Goal: Register for event/course

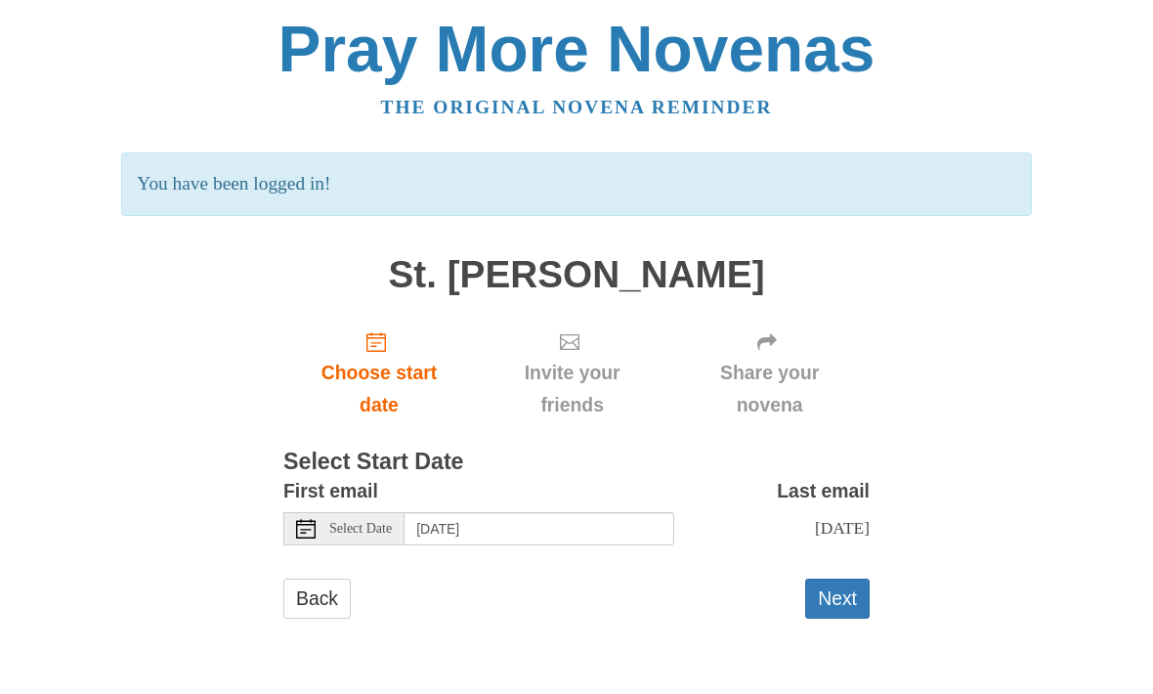
click at [307, 520] on icon at bounding box center [306, 530] width 20 height 20
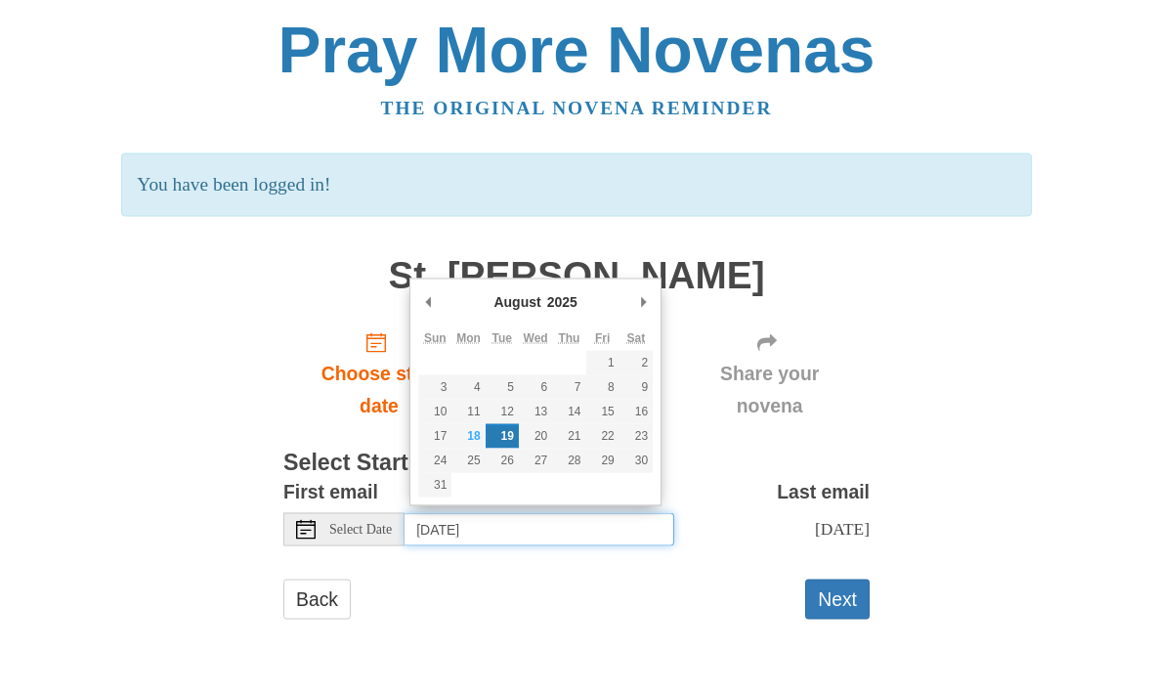
type input "[DATE]"
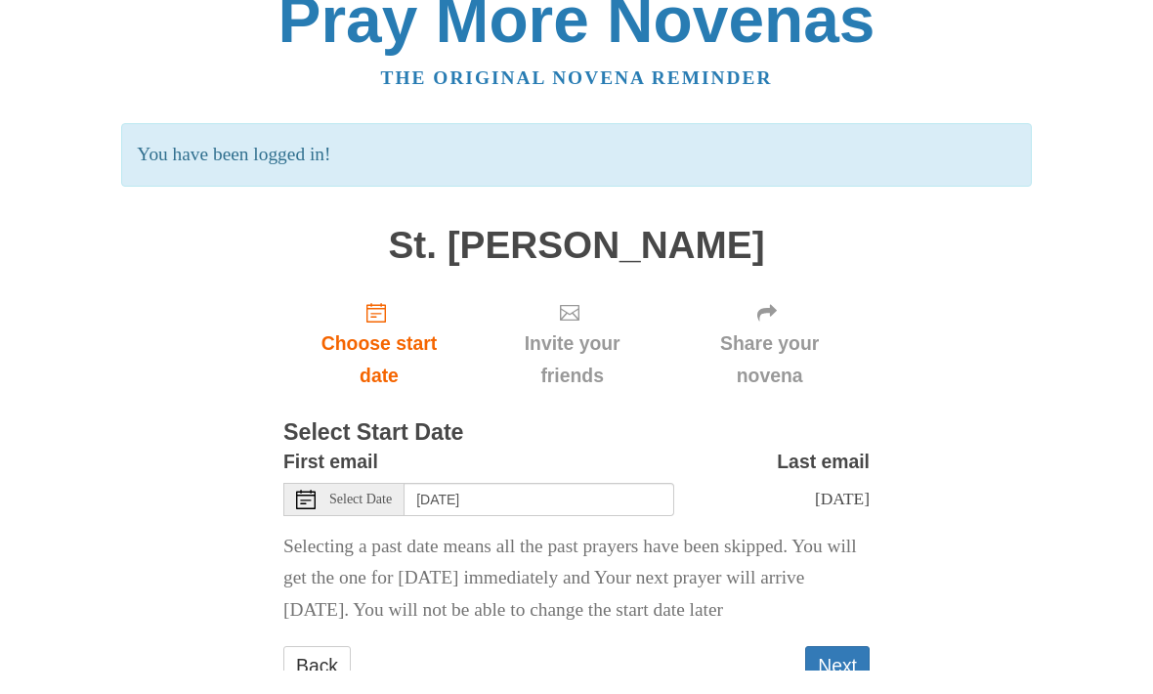
scroll to position [5, 0]
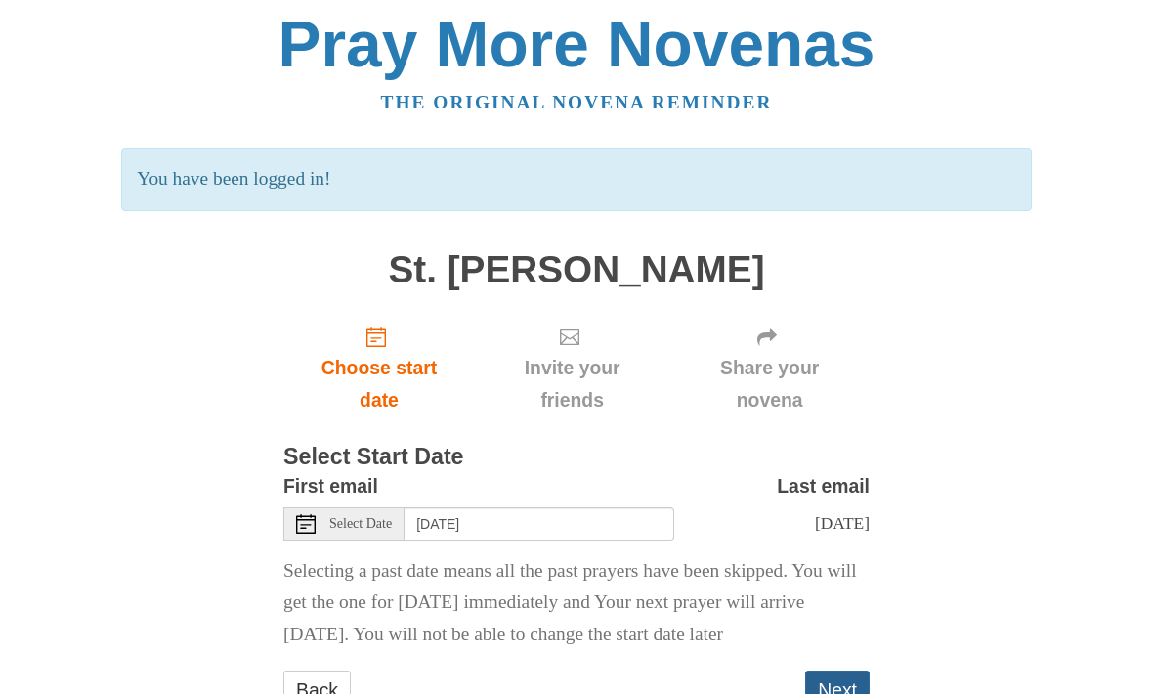
click at [836, 693] on button "Next" at bounding box center [837, 691] width 64 height 40
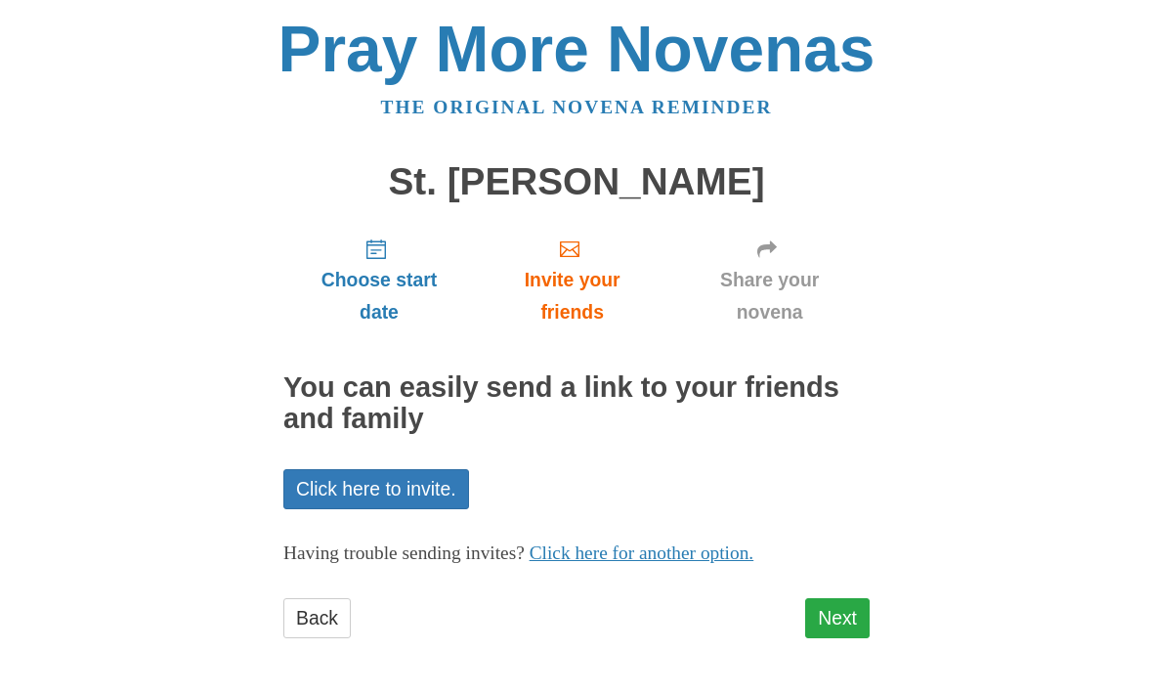
click at [857, 622] on link "Next" at bounding box center [837, 619] width 64 height 40
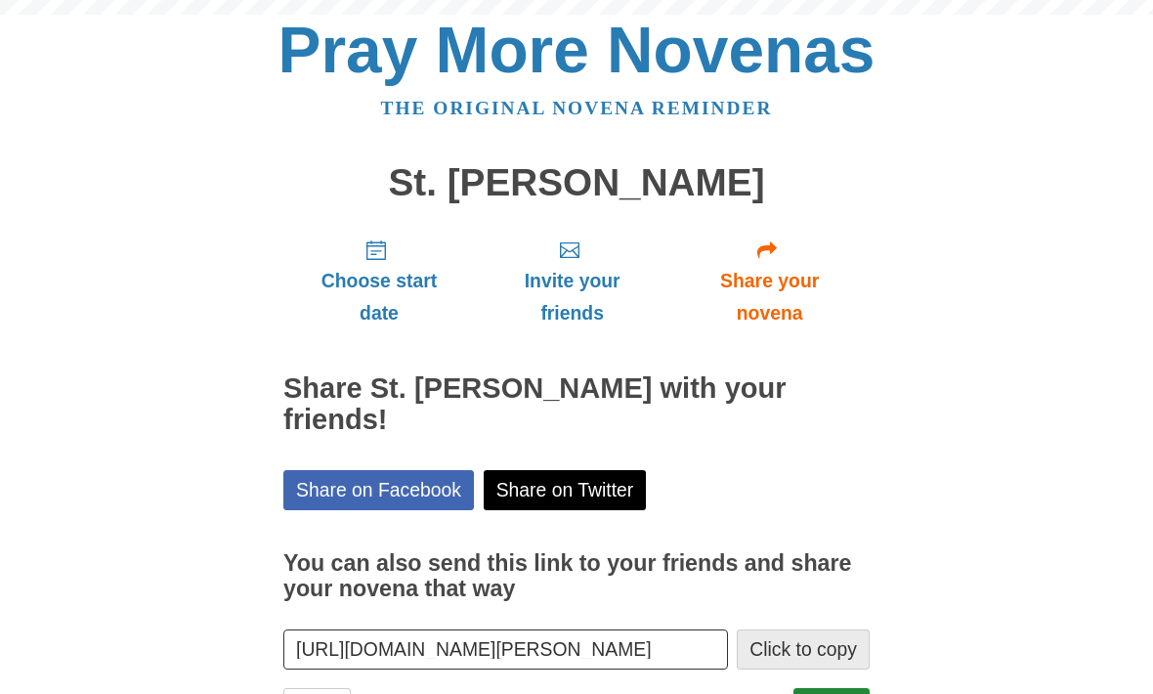
click at [841, 629] on button "Click to copy" at bounding box center [803, 649] width 133 height 40
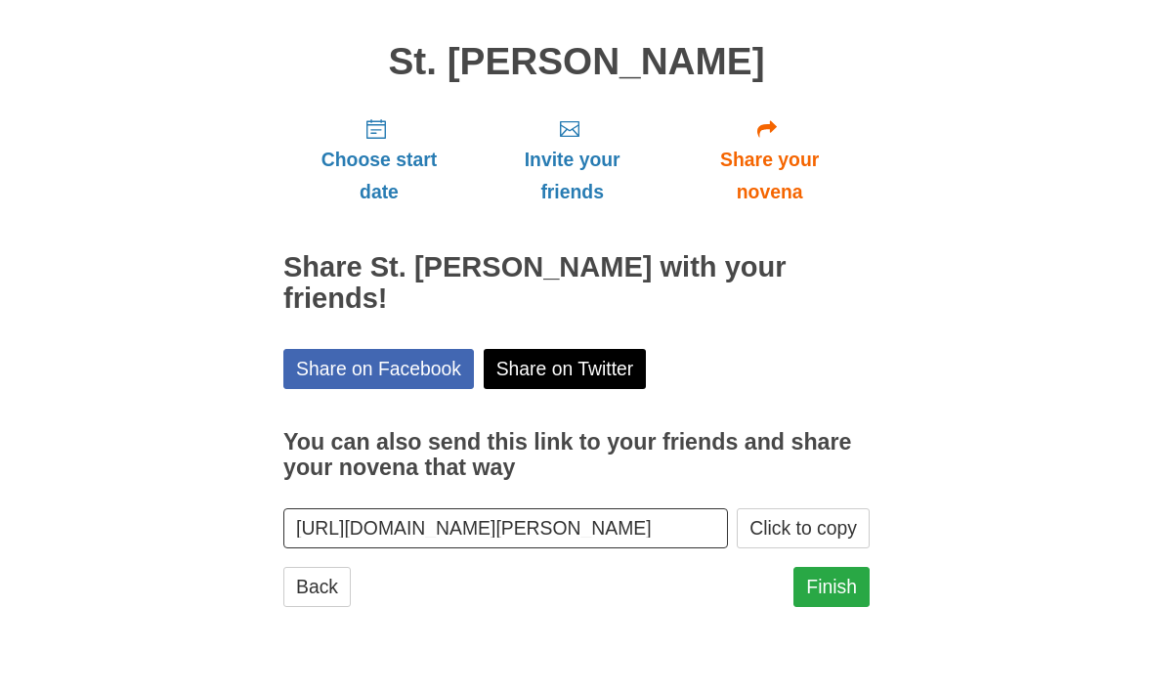
scroll to position [54, 0]
click at [845, 634] on link "Finish" at bounding box center [831, 654] width 76 height 40
